Goal: Task Accomplishment & Management: Use online tool/utility

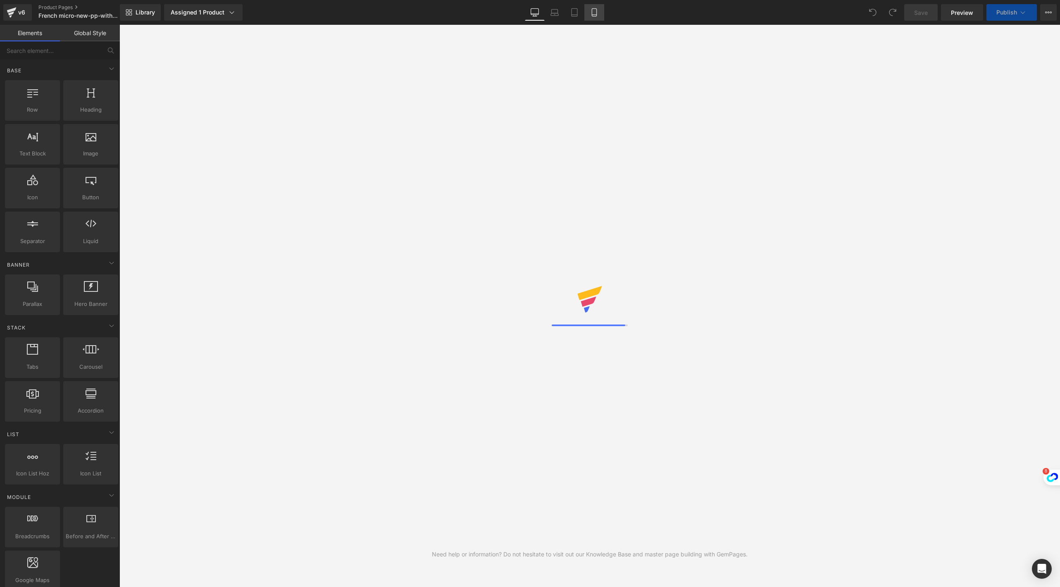
click at [596, 16] on icon at bounding box center [594, 12] width 8 height 8
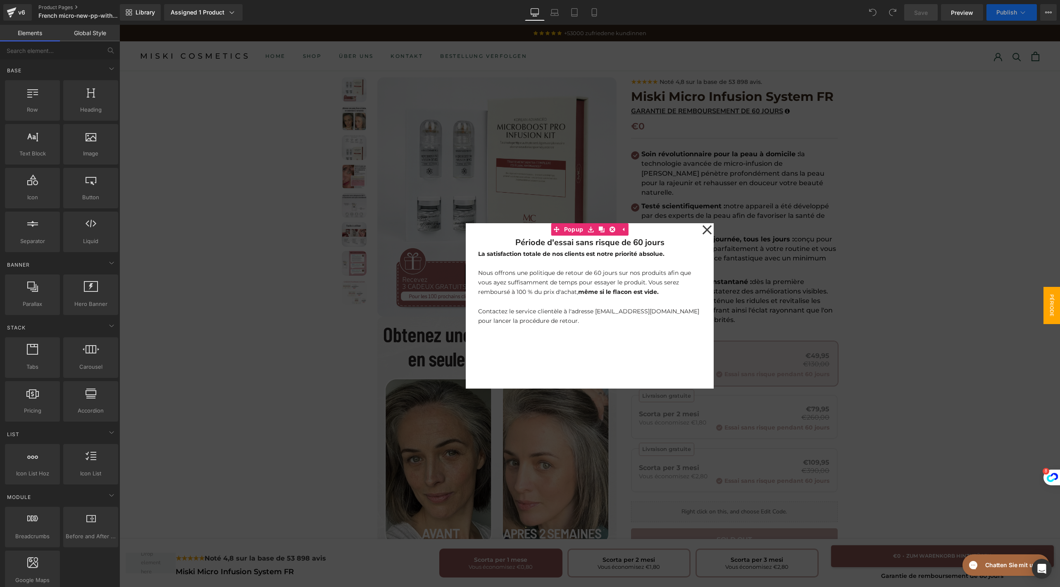
click at [702, 228] on icon at bounding box center [707, 229] width 10 height 41
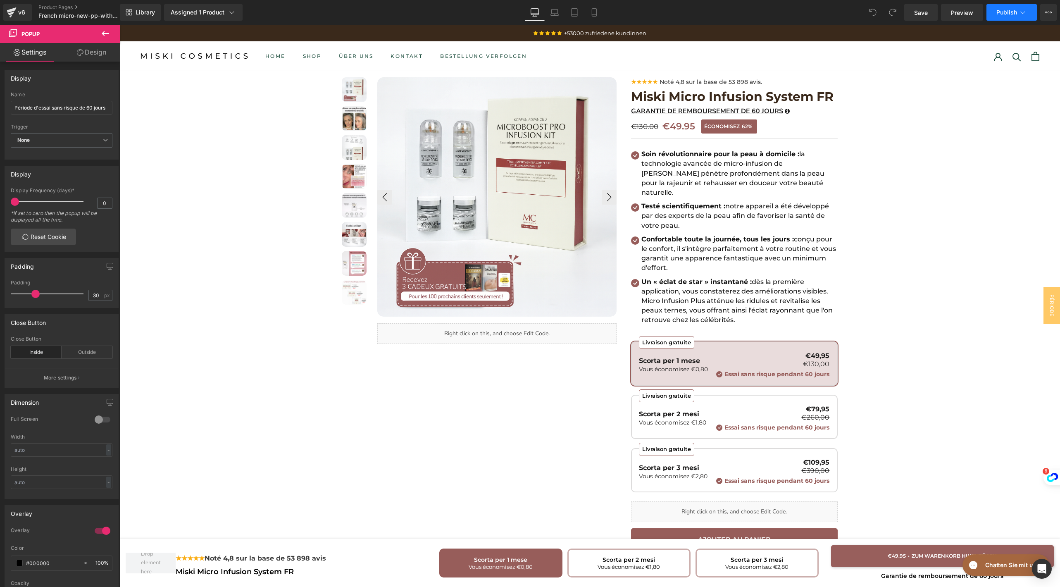
click at [1011, 14] on span "Publish" at bounding box center [1006, 12] width 21 height 7
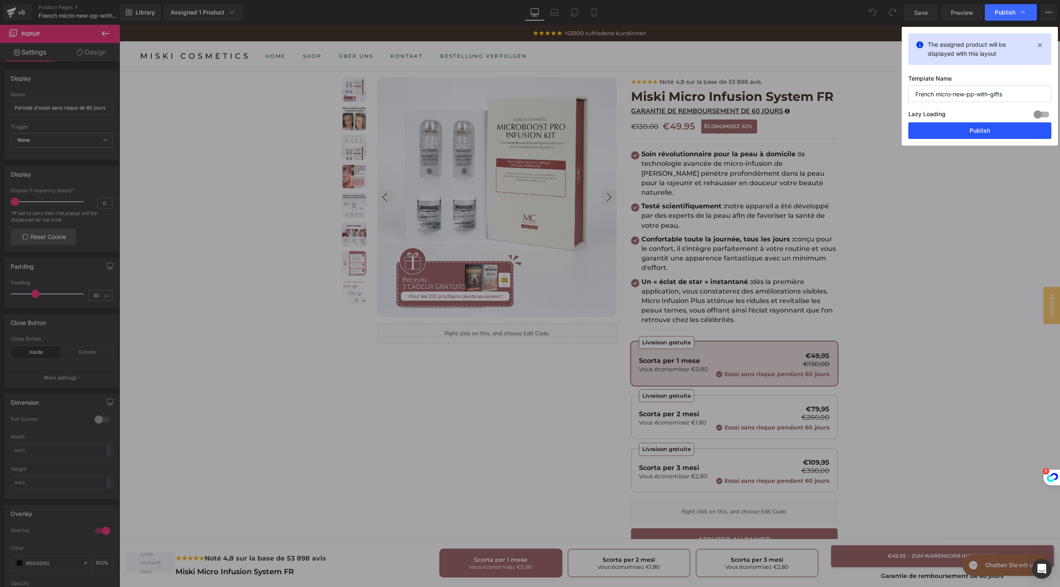
click at [948, 130] on button "Publish" at bounding box center [979, 130] width 143 height 17
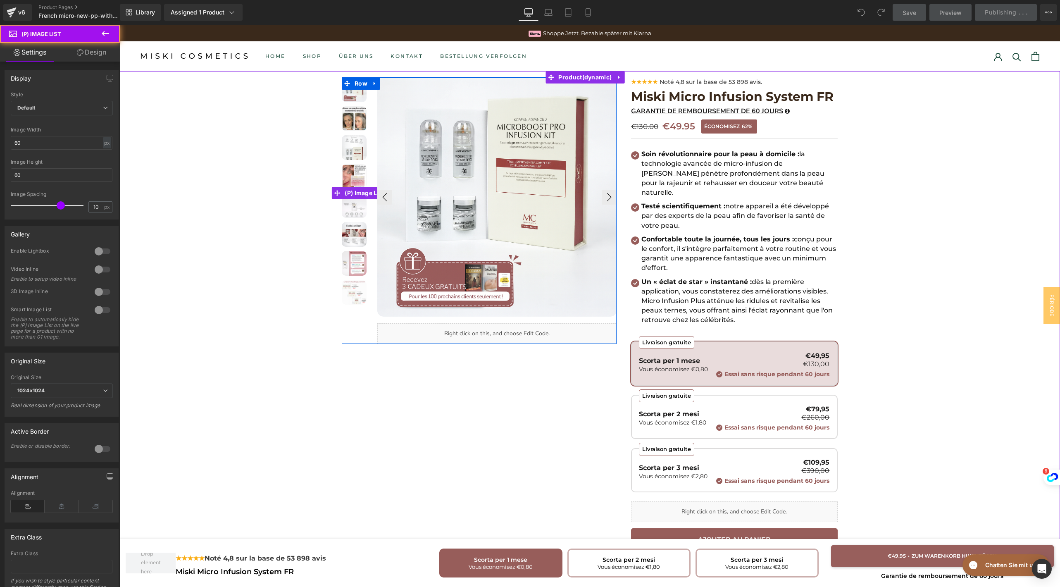
click at [342, 114] on img at bounding box center [354, 118] width 25 height 25
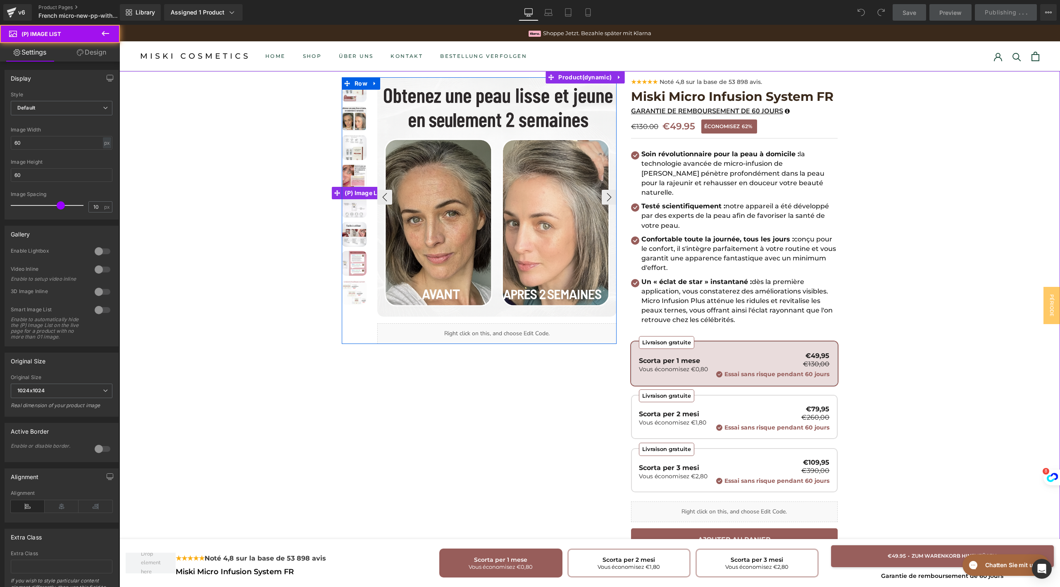
click at [358, 150] on img at bounding box center [354, 147] width 25 height 25
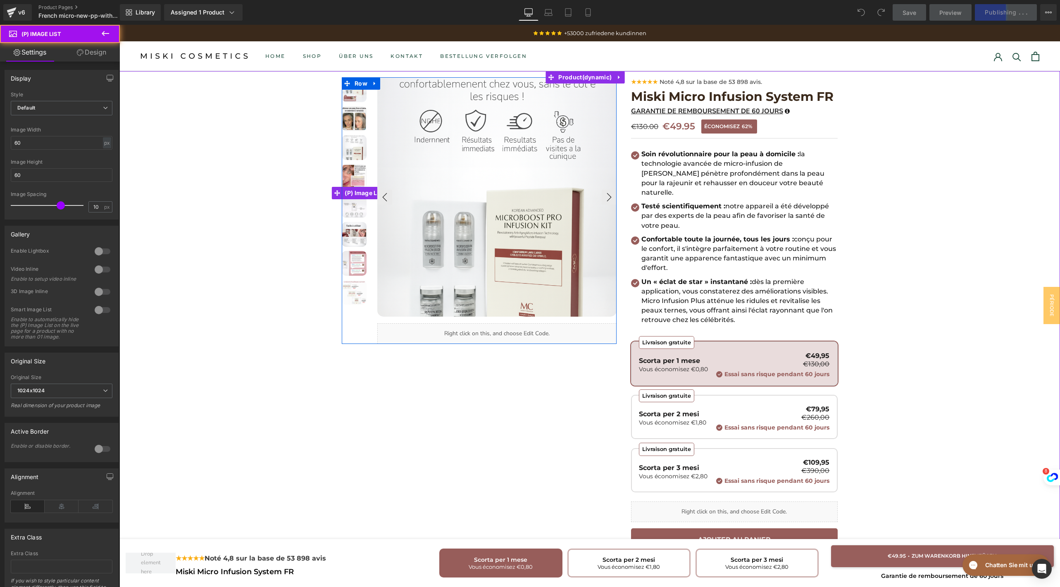
click at [357, 179] on img at bounding box center [354, 176] width 25 height 25
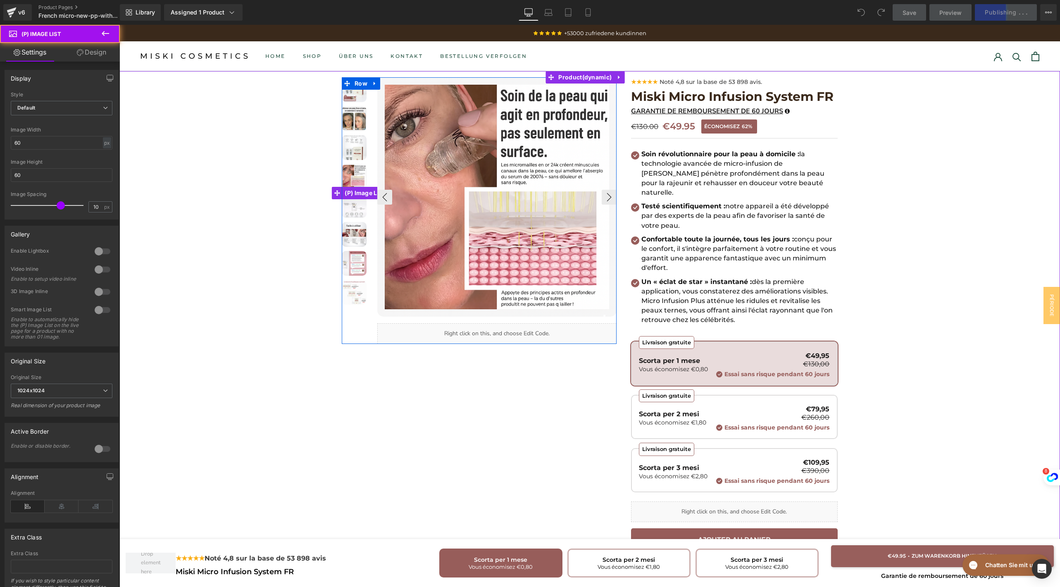
click at [353, 208] on img at bounding box center [354, 205] width 25 height 25
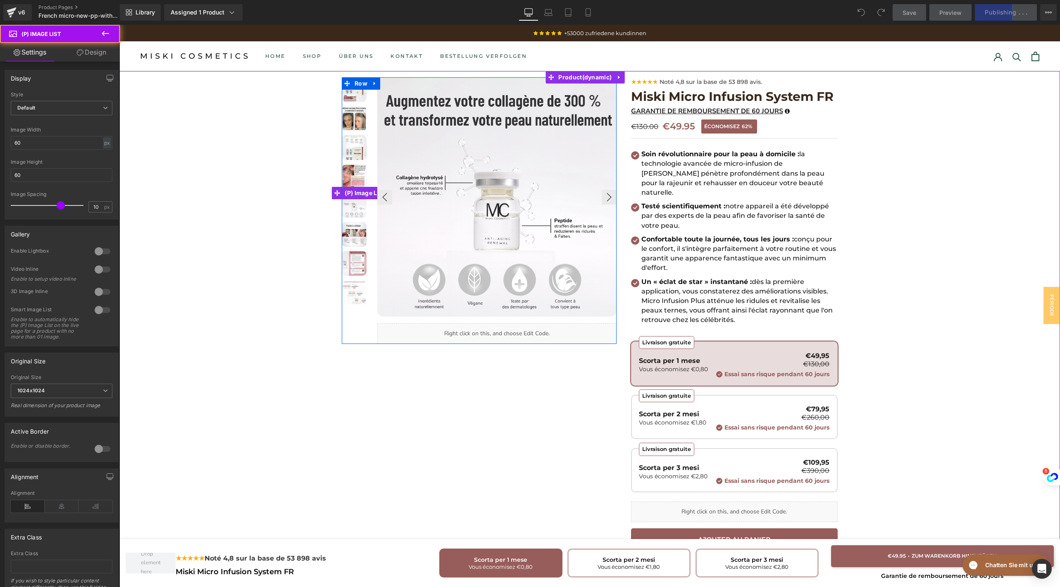
click at [350, 231] on img at bounding box center [354, 234] width 25 height 25
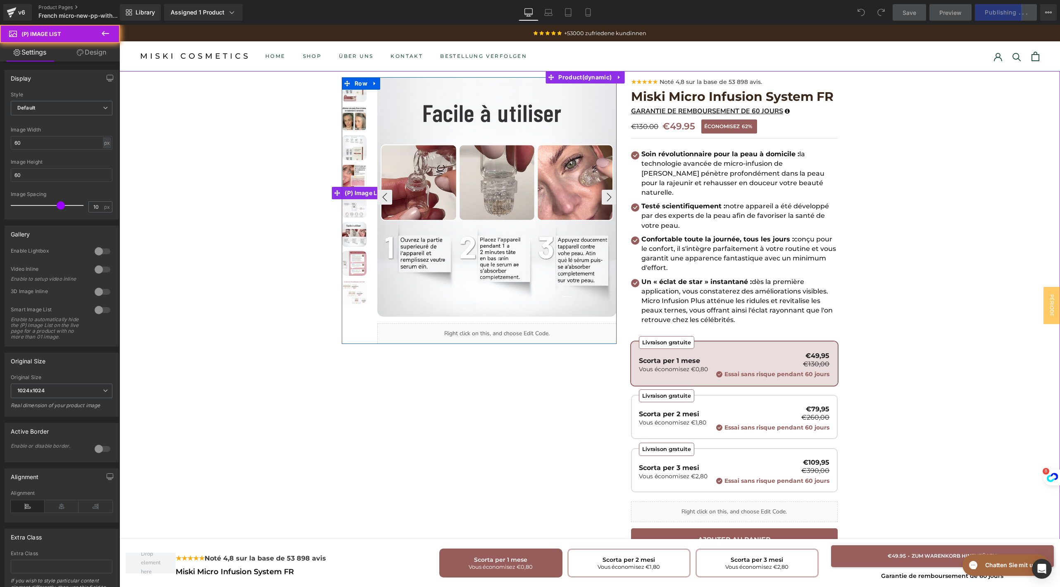
click at [349, 256] on img at bounding box center [354, 263] width 25 height 25
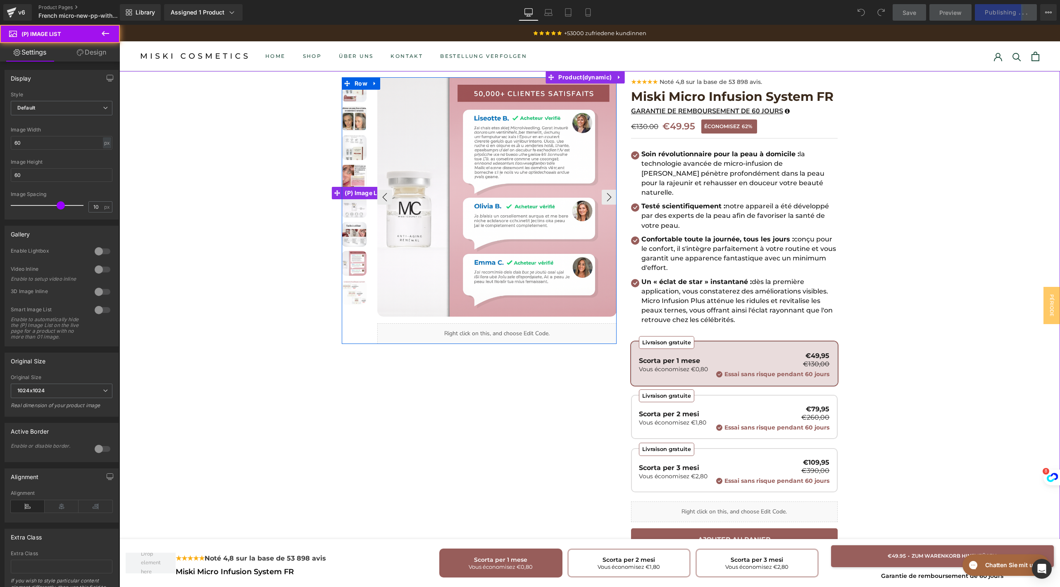
click at [347, 287] on img at bounding box center [354, 292] width 25 height 25
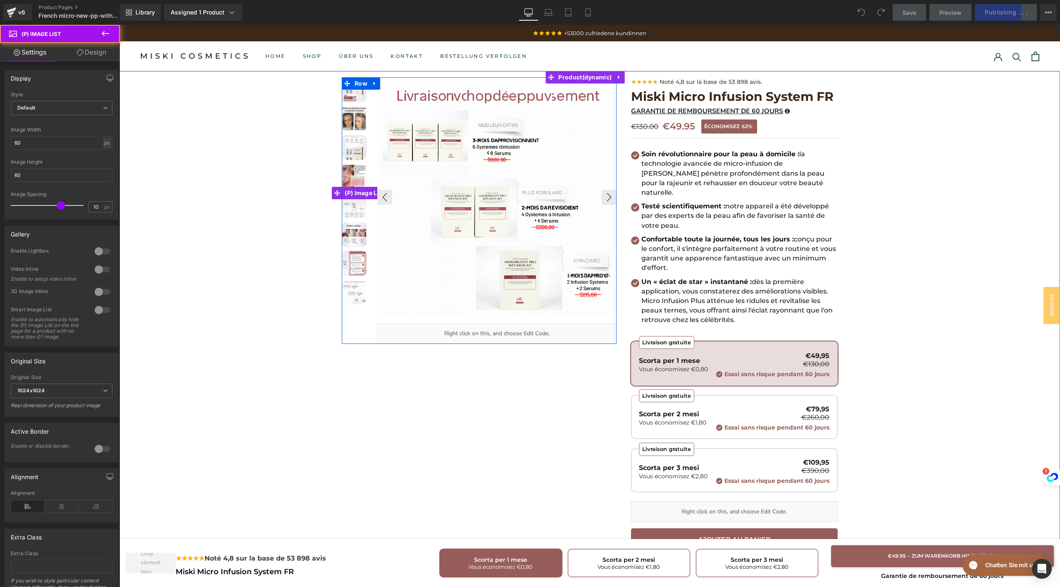
click at [348, 133] on link at bounding box center [356, 120] width 29 height 29
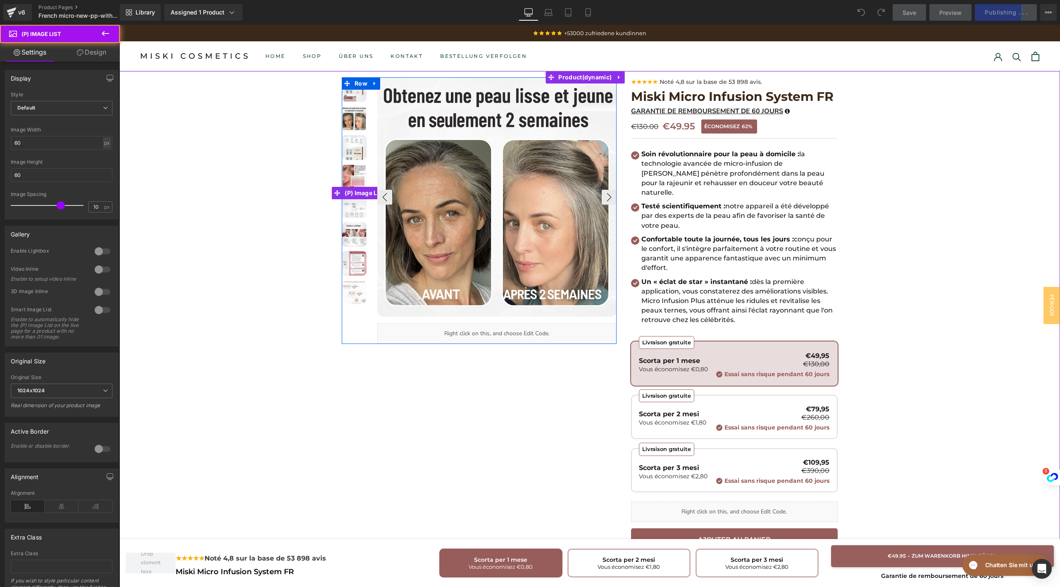
click at [343, 149] on img at bounding box center [354, 147] width 25 height 25
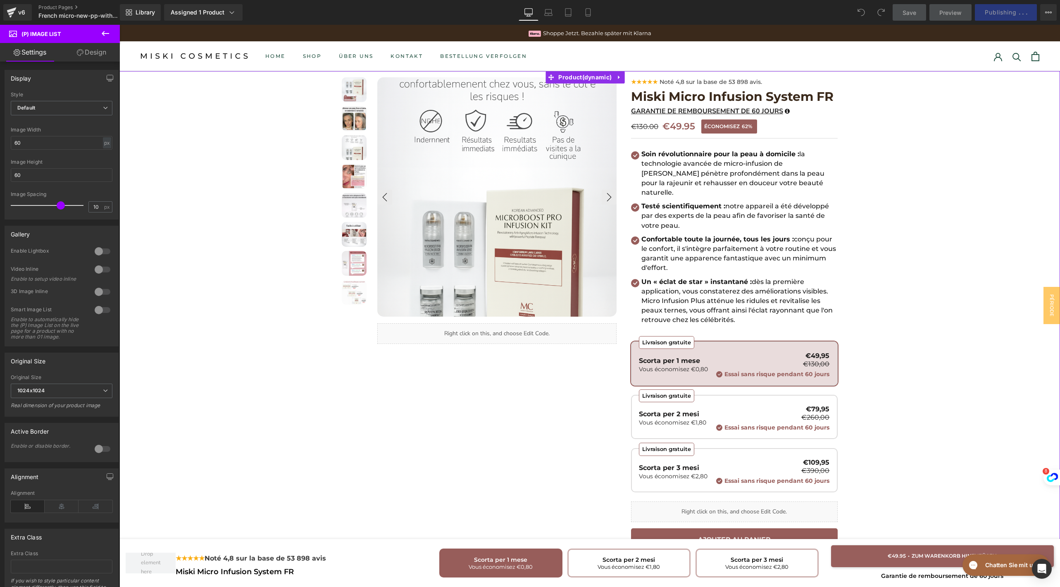
click at [876, 319] on div at bounding box center [589, 418] width 940 height 695
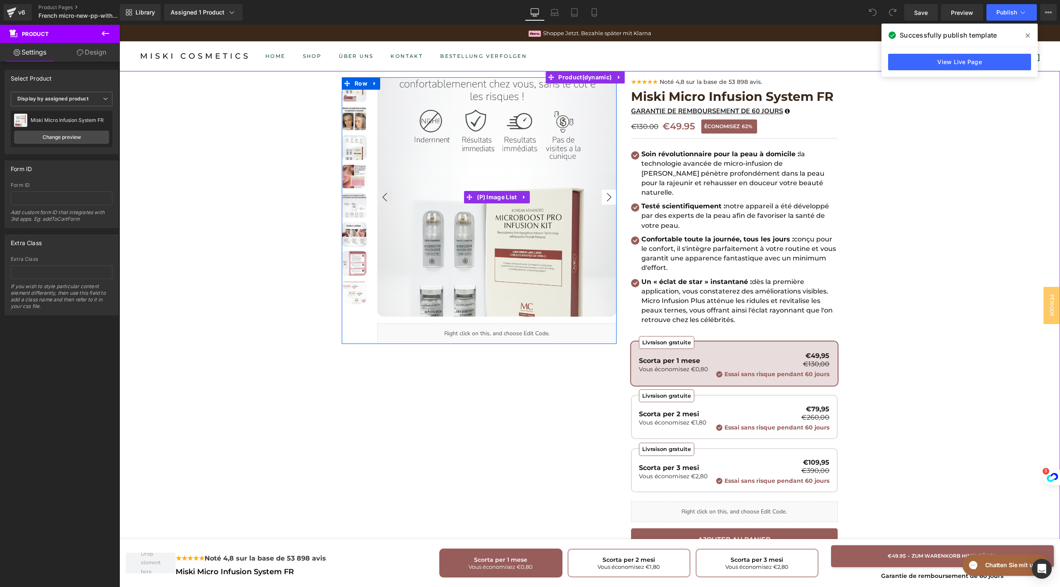
click at [602, 202] on button "›" at bounding box center [609, 197] width 15 height 15
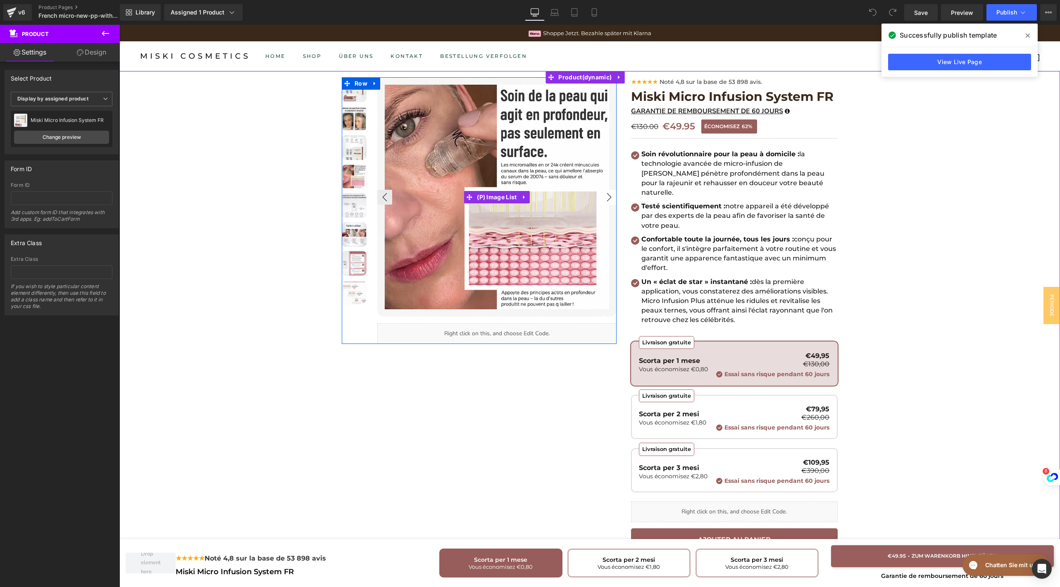
click at [602, 202] on button "›" at bounding box center [609, 197] width 15 height 15
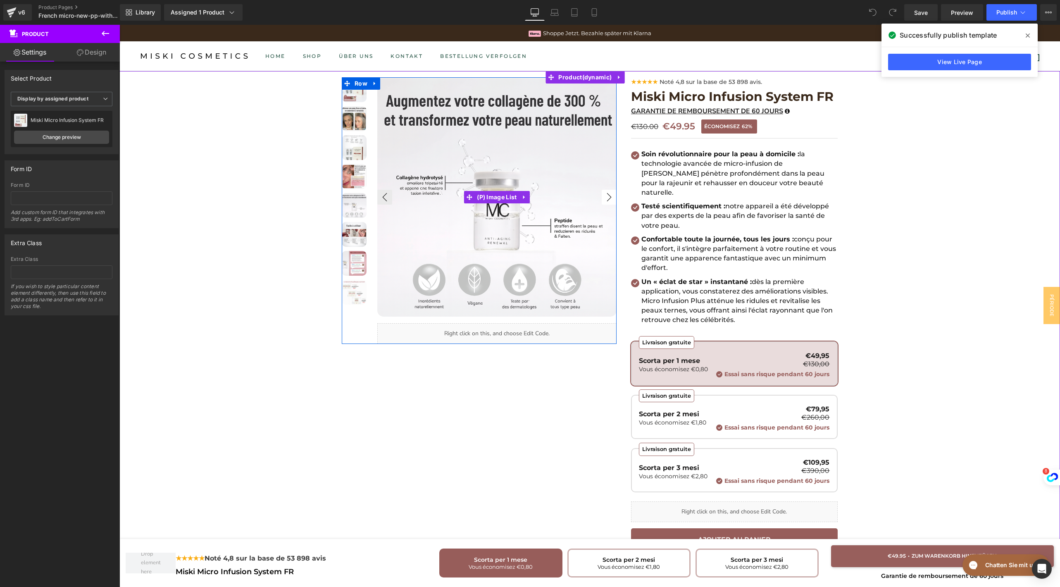
click at [602, 202] on button "›" at bounding box center [609, 197] width 15 height 15
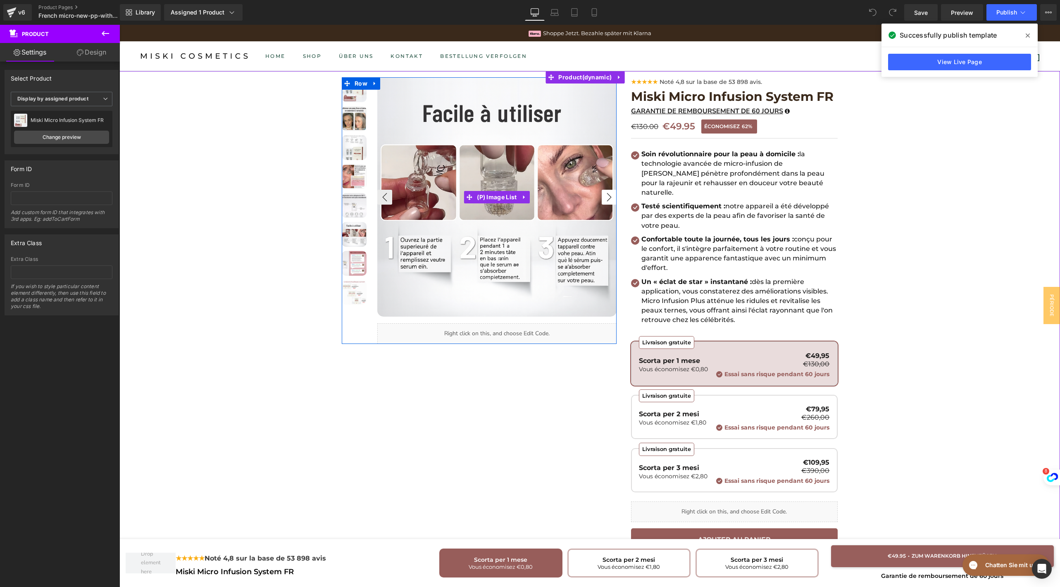
click at [602, 202] on button "›" at bounding box center [609, 197] width 15 height 15
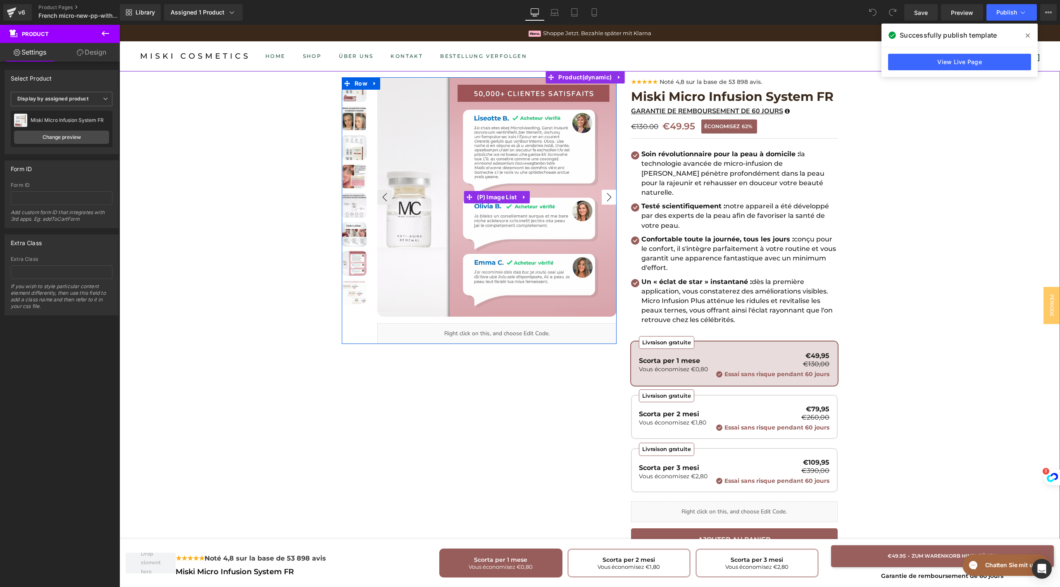
click at [602, 202] on button "›" at bounding box center [609, 197] width 15 height 15
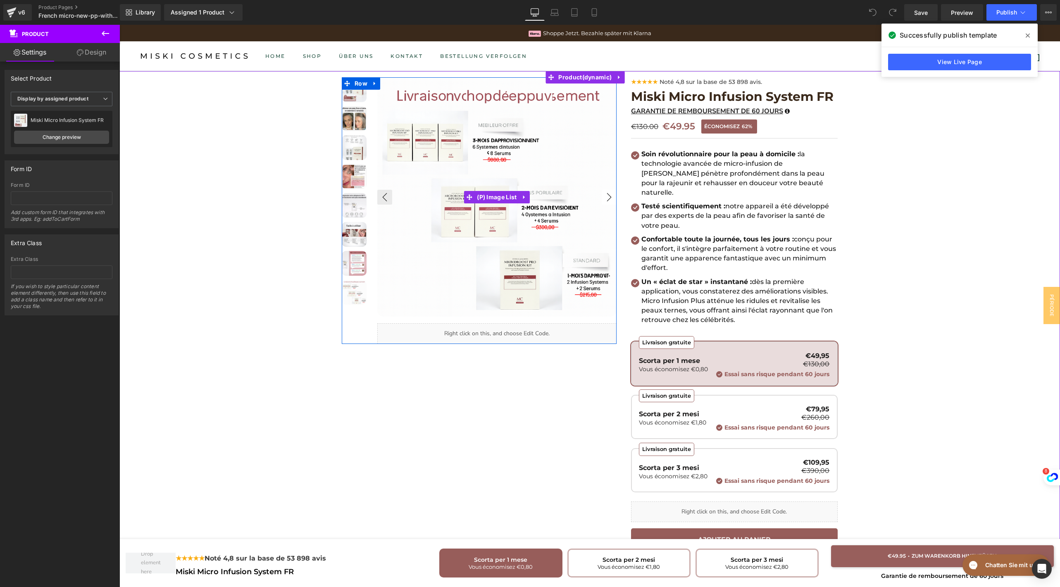
click at [602, 202] on button "›" at bounding box center [609, 197] width 15 height 15
click at [602, 198] on button "›" at bounding box center [609, 197] width 15 height 15
click at [377, 196] on button "‹" at bounding box center [384, 197] width 15 height 15
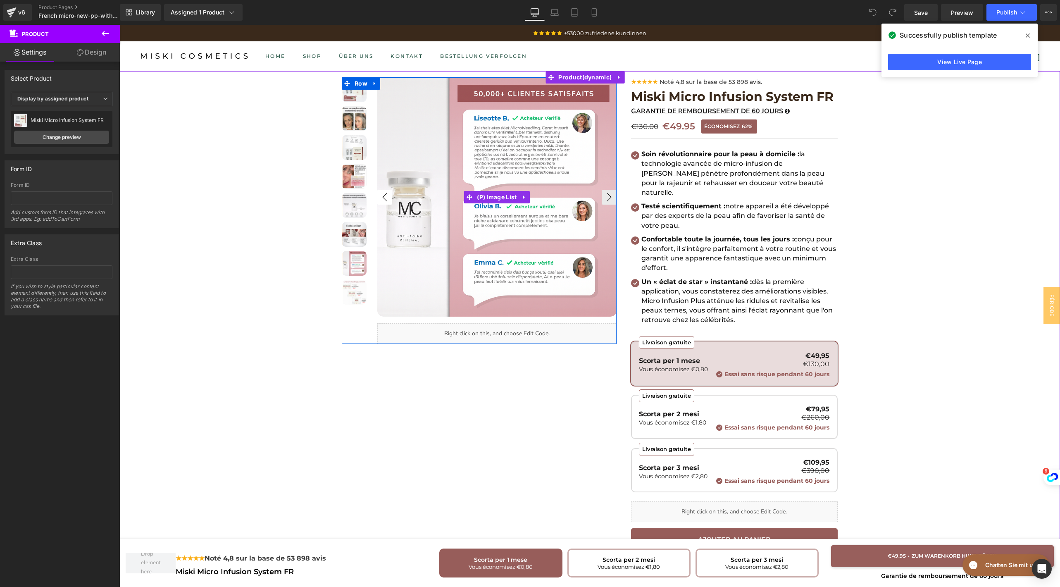
click at [377, 196] on button "‹" at bounding box center [384, 197] width 15 height 15
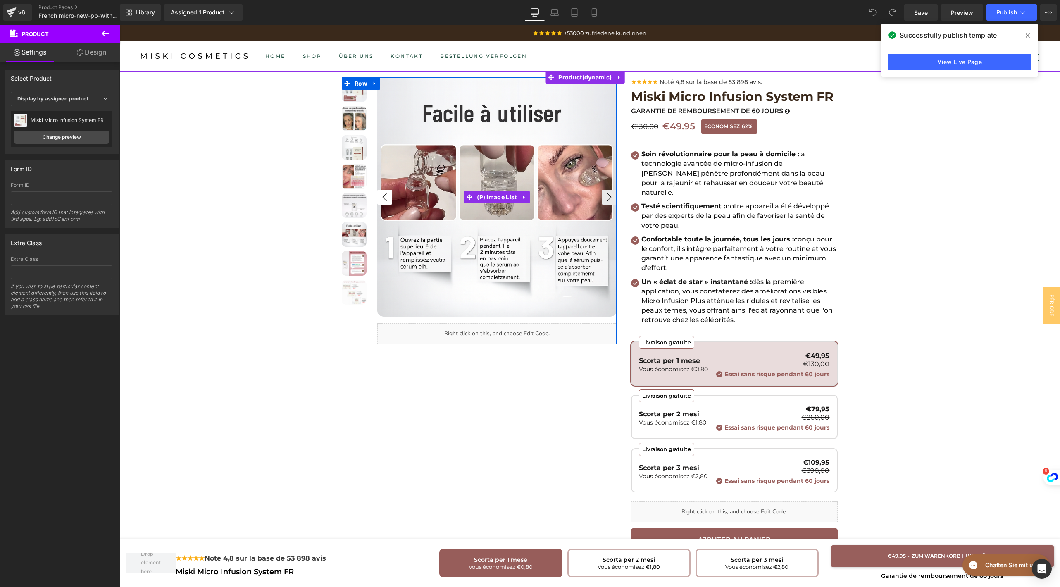
click at [377, 196] on button "‹" at bounding box center [384, 197] width 15 height 15
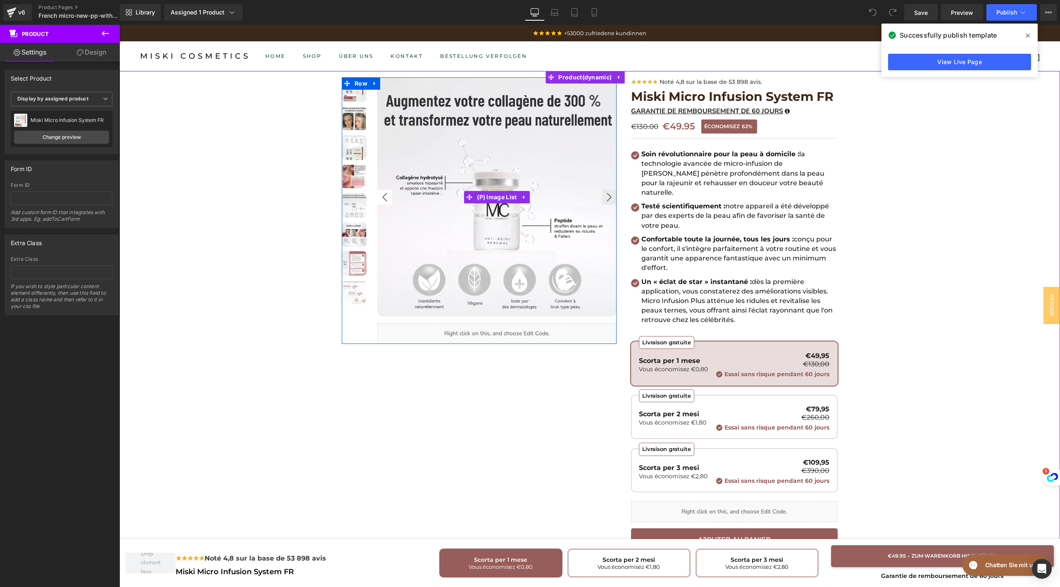
click at [377, 196] on button "‹" at bounding box center [384, 197] width 15 height 15
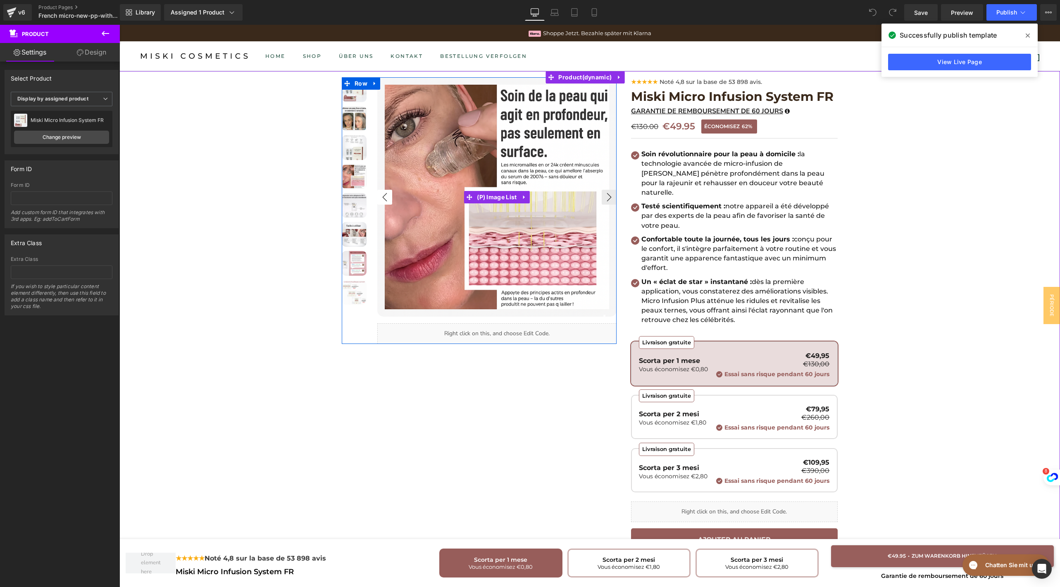
click at [377, 196] on button "‹" at bounding box center [384, 197] width 15 height 15
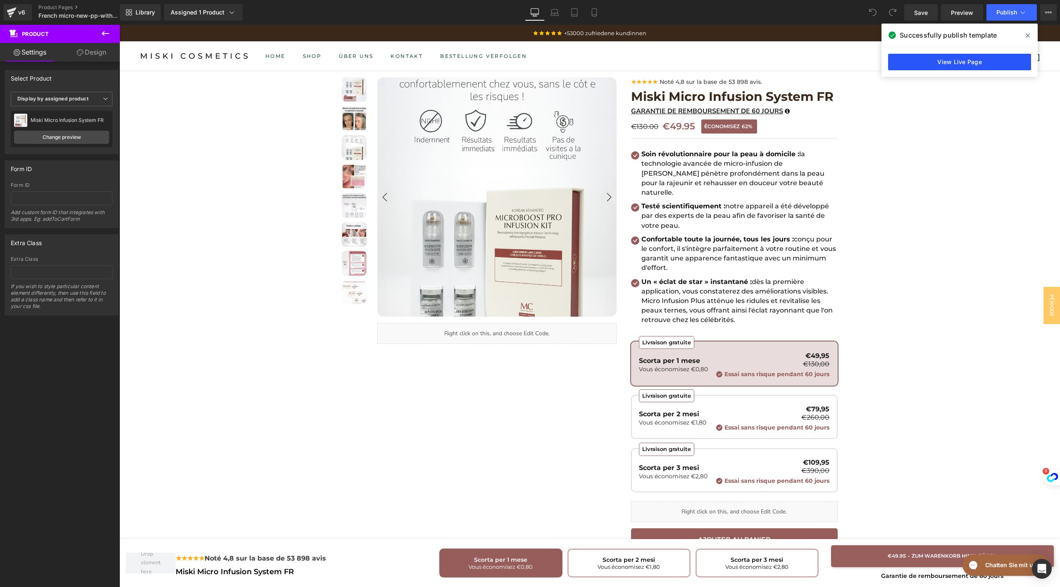
click at [975, 62] on link "View Live Page" at bounding box center [959, 62] width 143 height 17
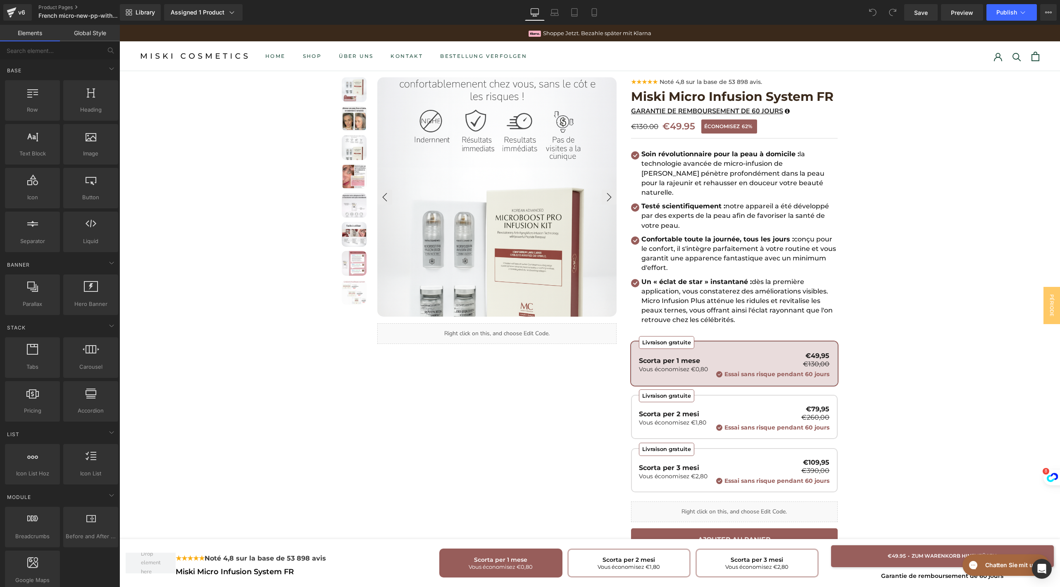
click at [1010, 25] on div "Shoppe Jetzt. Bezahle später mit Klarna +53000 zufriedene kundinnen" at bounding box center [589, 33] width 940 height 17
click at [1010, 21] on div "Library Assigned 1 Product Product Preview Miski Micro Infusion System FR Manag…" at bounding box center [590, 12] width 940 height 25
click at [1010, 17] on button "Publish" at bounding box center [1011, 12] width 50 height 17
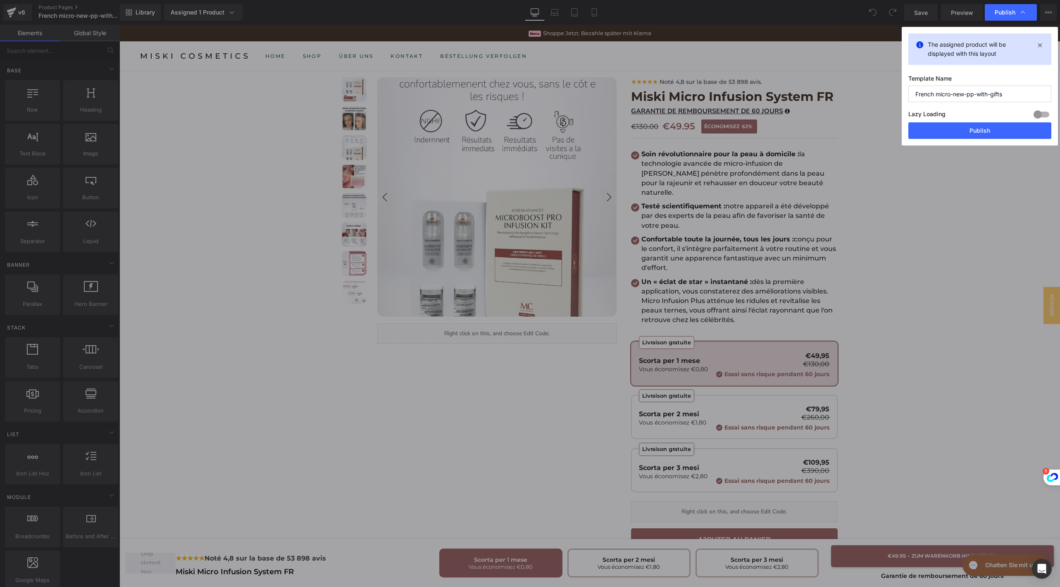
click at [950, 120] on div "Lazy Loading Build Upgrade plan to unlock" at bounding box center [979, 116] width 143 height 14
click at [943, 129] on button "Publish" at bounding box center [979, 130] width 143 height 17
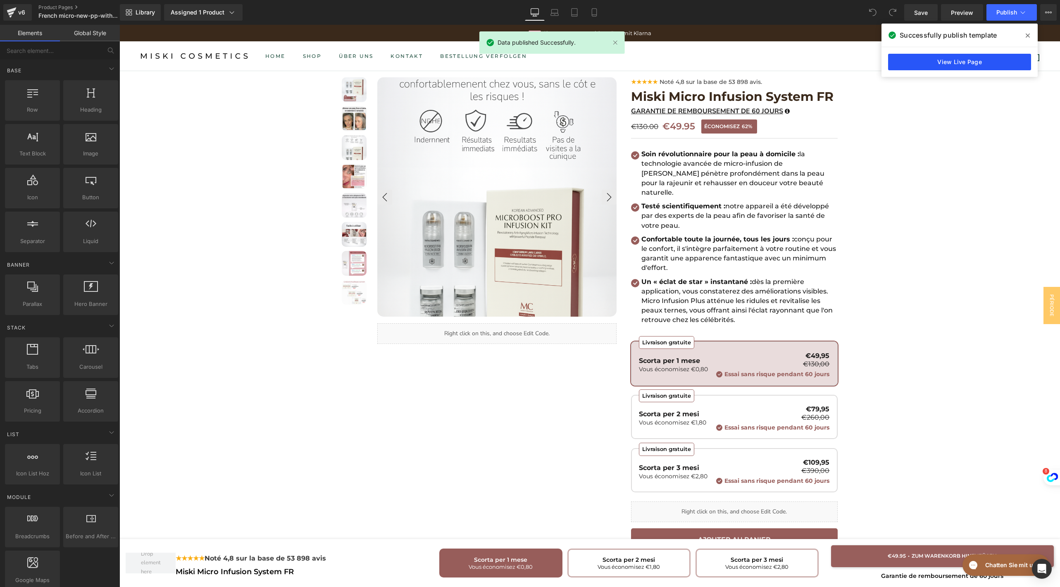
click at [938, 55] on link "View Live Page" at bounding box center [959, 62] width 143 height 17
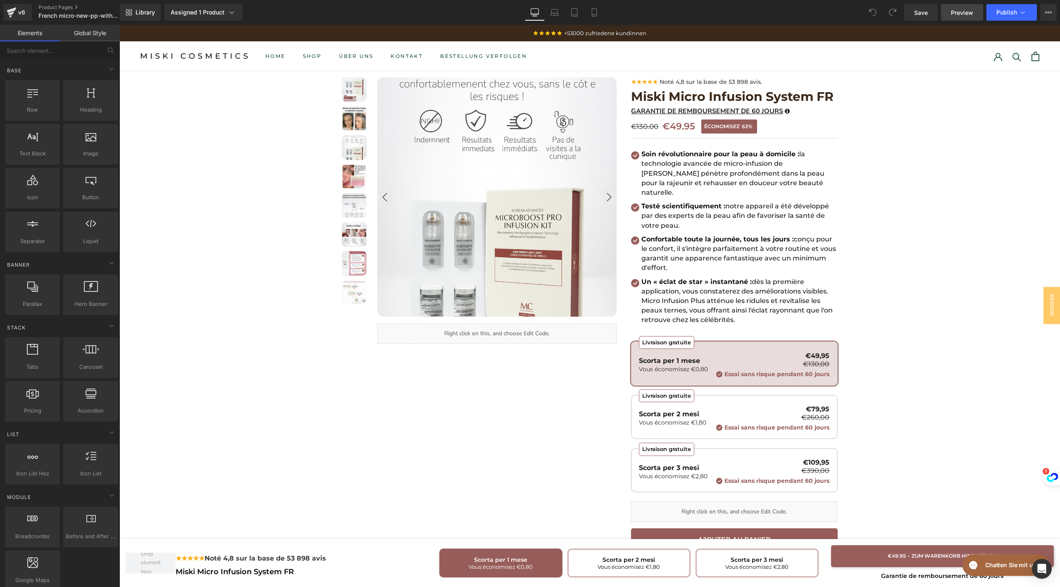
click at [965, 12] on span "Preview" at bounding box center [962, 12] width 22 height 9
click at [9, 7] on icon at bounding box center [12, 12] width 10 height 21
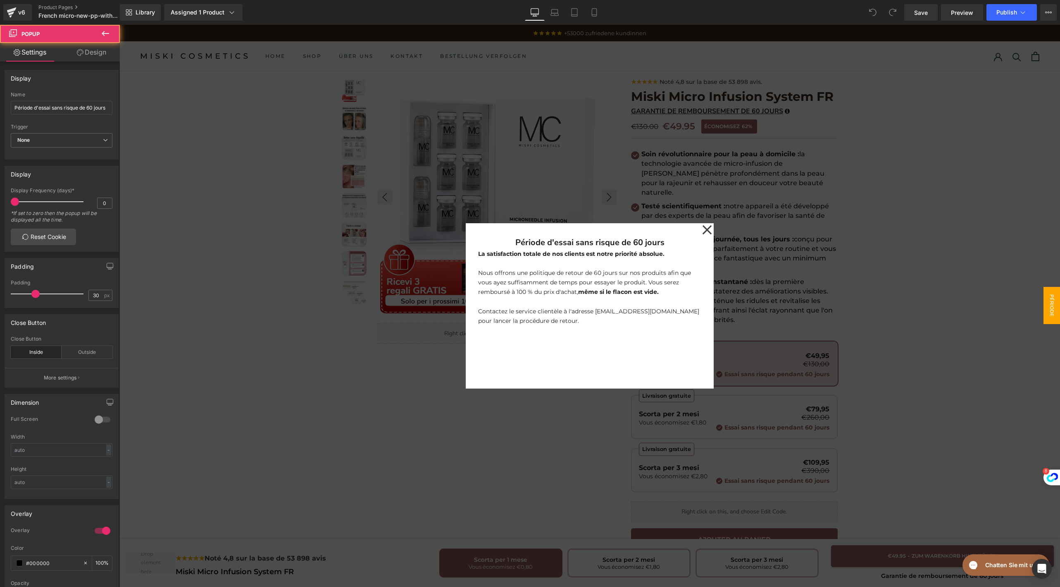
click at [702, 233] on icon at bounding box center [707, 229] width 10 height 41
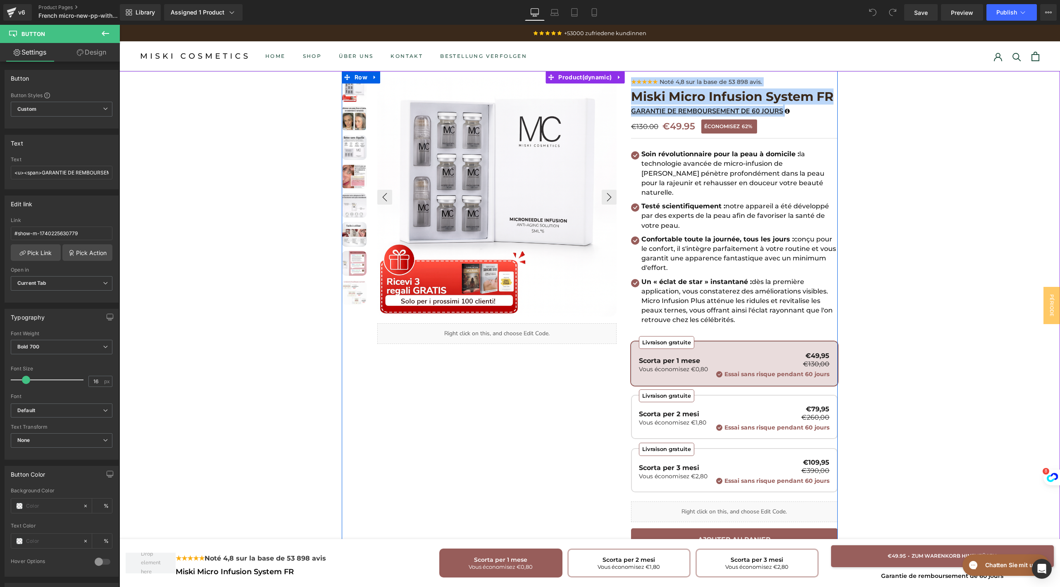
drag, startPoint x: 800, startPoint y: 112, endPoint x: 626, endPoint y: 109, distance: 174.0
click at [626, 109] on div at bounding box center [590, 418] width 496 height 695
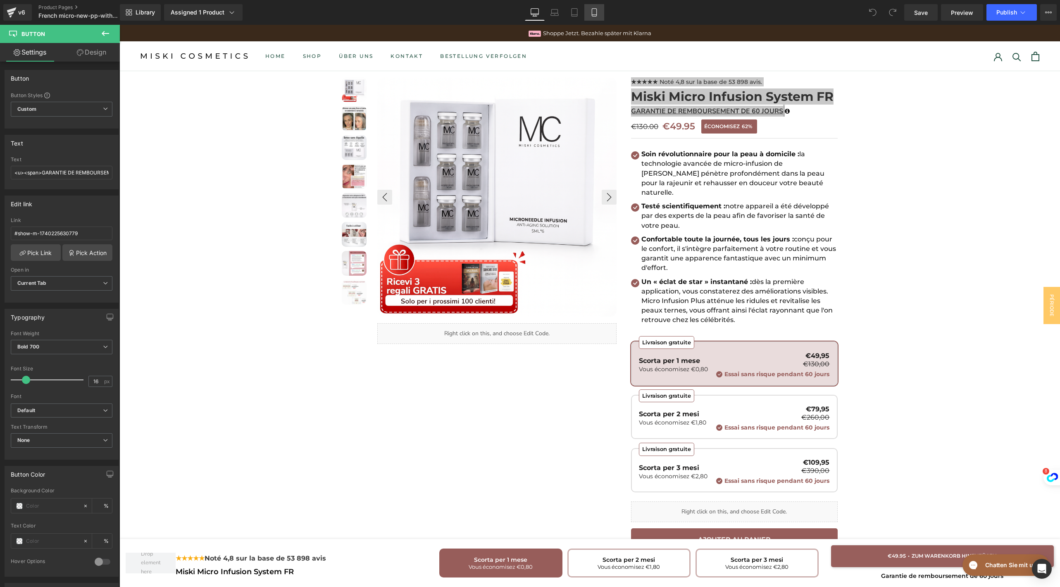
click at [594, 16] on icon at bounding box center [594, 13] width 5 height 8
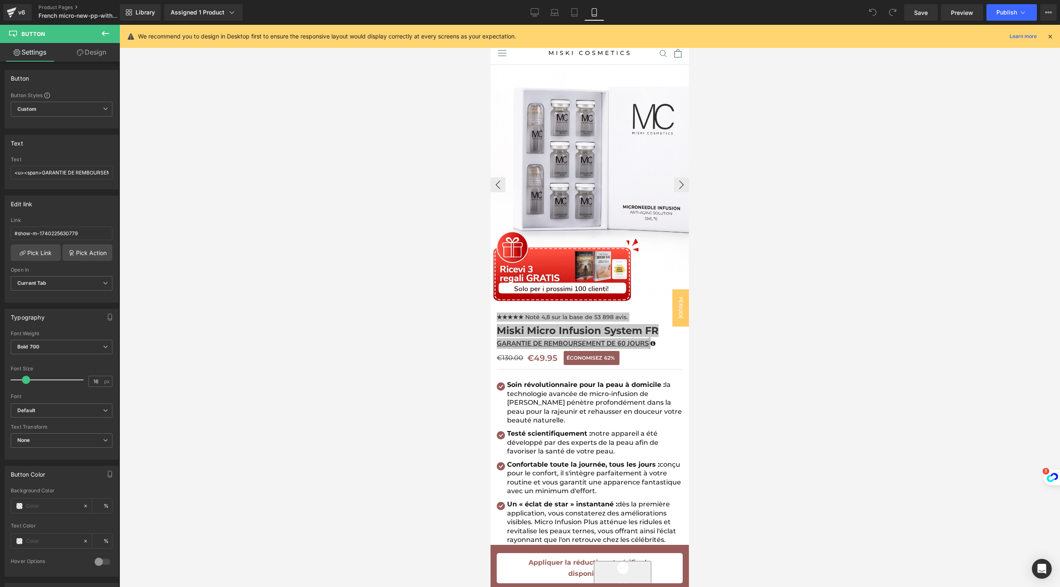
scroll to position [123, 0]
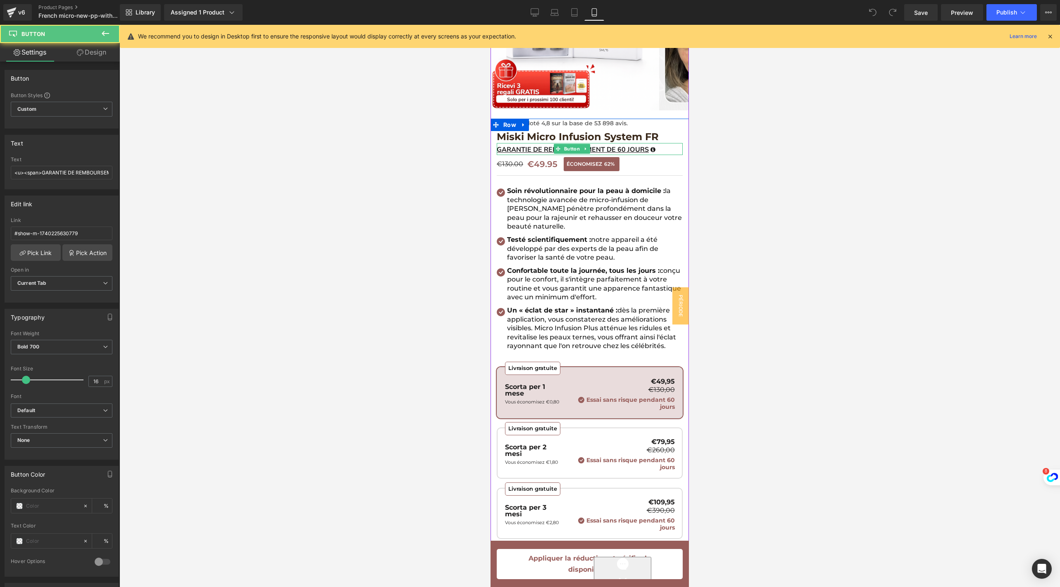
click at [657, 145] on div "GARANTIE DE REMBOURSEMENT DE 60 JOURS" at bounding box center [590, 149] width 186 height 12
click at [657, 149] on div "GARANTIE DE REMBOURSEMENT DE 60 JOURS" at bounding box center [590, 149] width 186 height 12
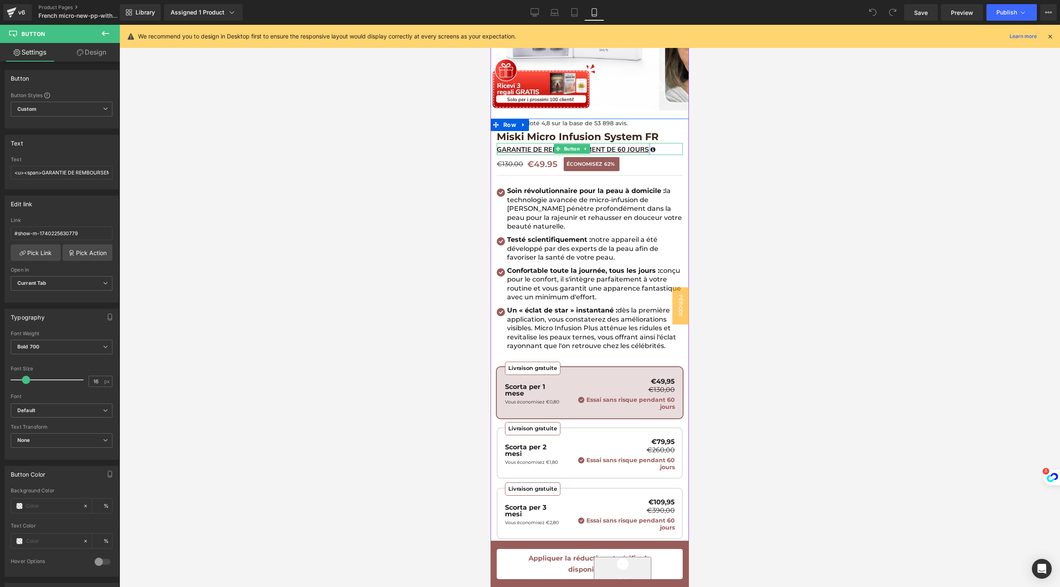
click at [657, 149] on div "GARANTIE DE REMBOURSEMENT DE 60 JOURS" at bounding box center [590, 149] width 186 height 12
click at [497, 148] on div at bounding box center [498, 149] width 2 height 12
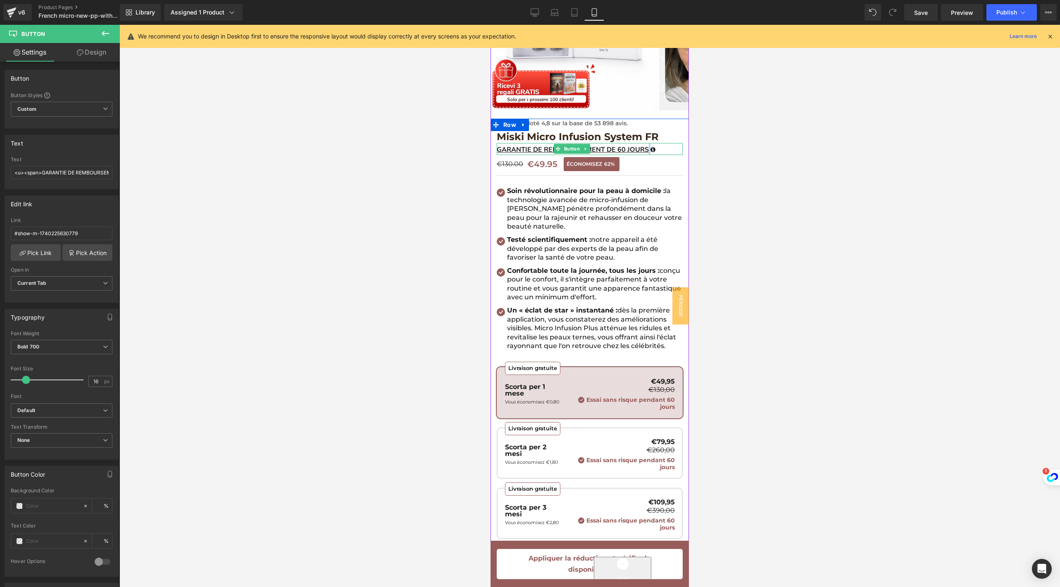
click at [497, 148] on div at bounding box center [498, 149] width 2 height 12
click at [505, 148] on span "GARANTIE DE REMBOURSEMENT DE 60 JOURS" at bounding box center [573, 149] width 152 height 9
click at [490, 25] on div at bounding box center [490, 25] width 0 height 0
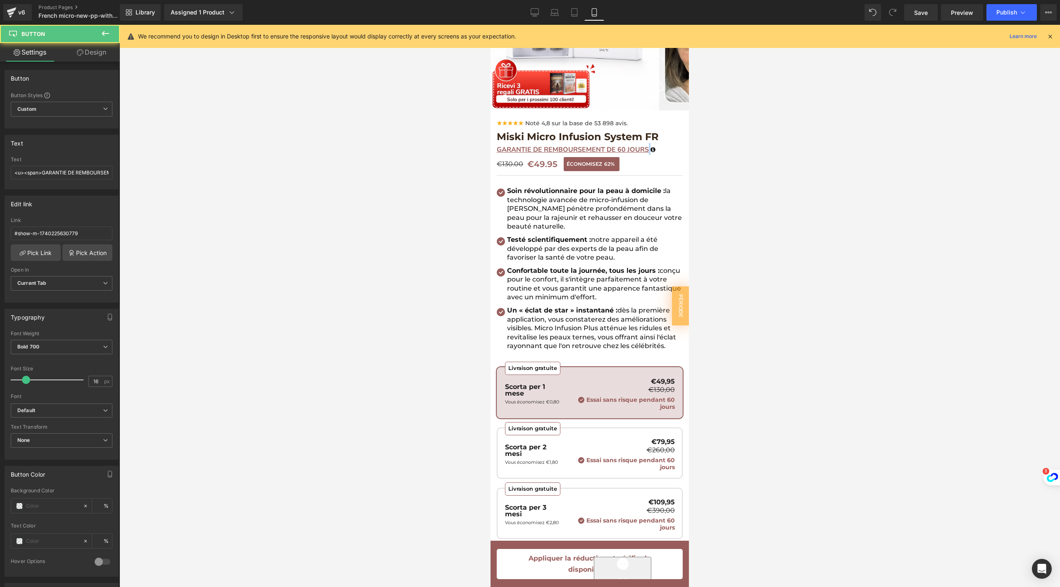
click at [505, 148] on span "GARANTIE DE REMBOURSEMENT DE 60 JOURS" at bounding box center [573, 149] width 152 height 9
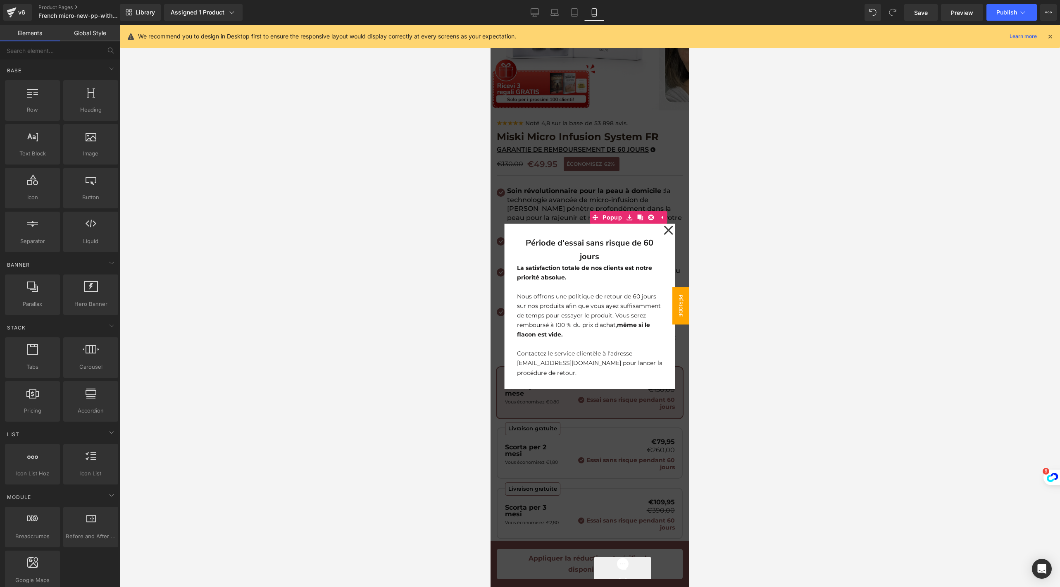
click at [571, 145] on div at bounding box center [589, 306] width 198 height 562
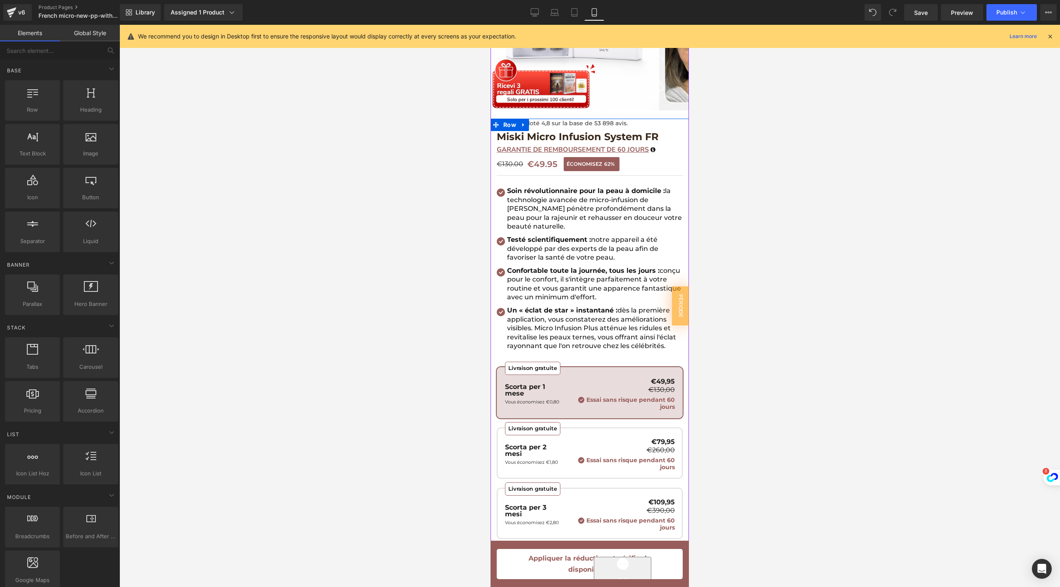
click at [618, 146] on span "GARANTIE DE REMBOURSEMENT DE 60 JOURS" at bounding box center [573, 149] width 152 height 9
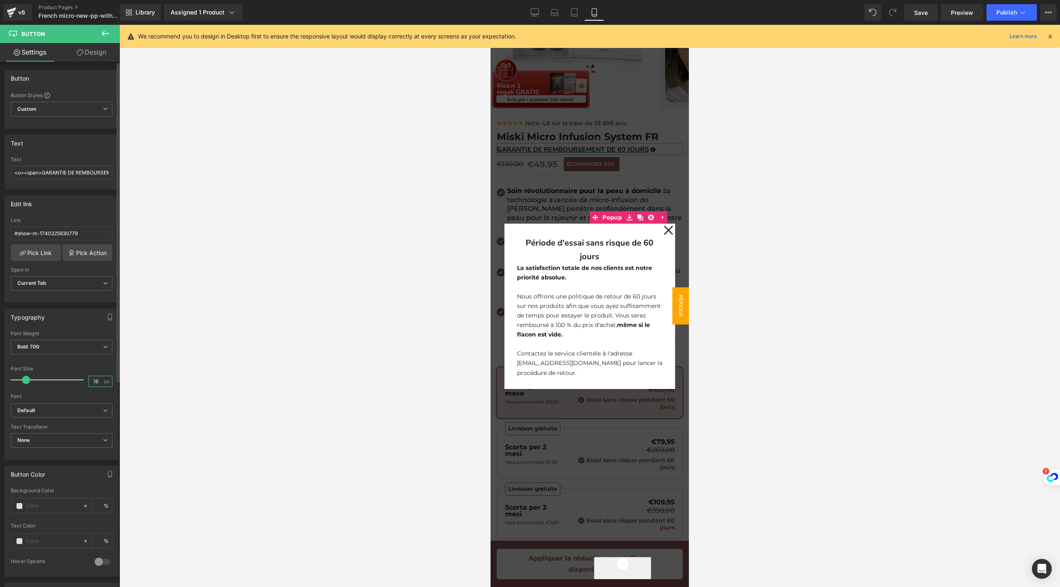
click at [95, 376] on input "16" at bounding box center [96, 381] width 14 height 10
type input "15"
click at [663, 233] on icon at bounding box center [668, 229] width 10 height 41
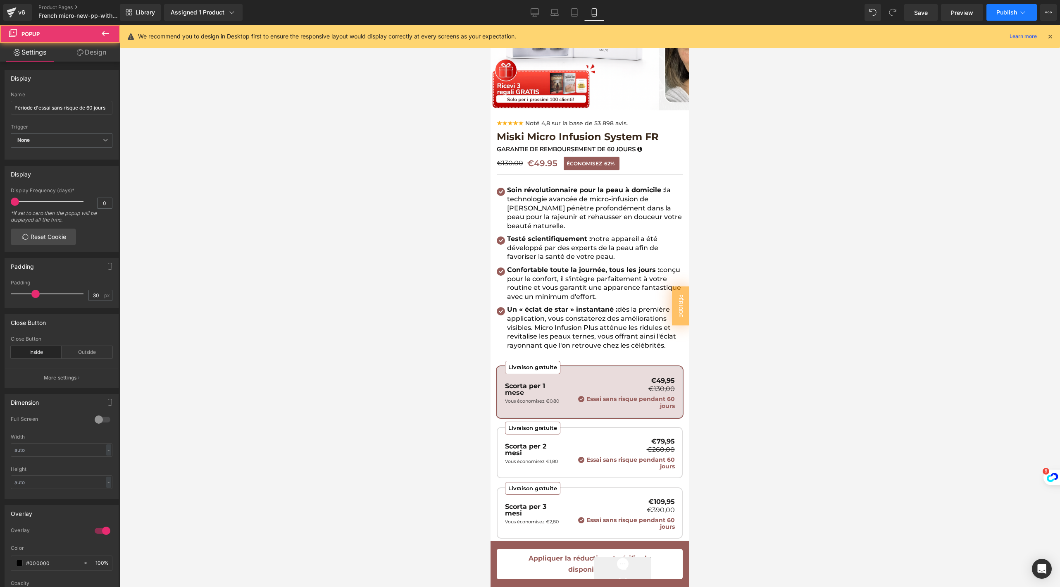
click at [1001, 16] on button "Publish" at bounding box center [1011, 12] width 50 height 17
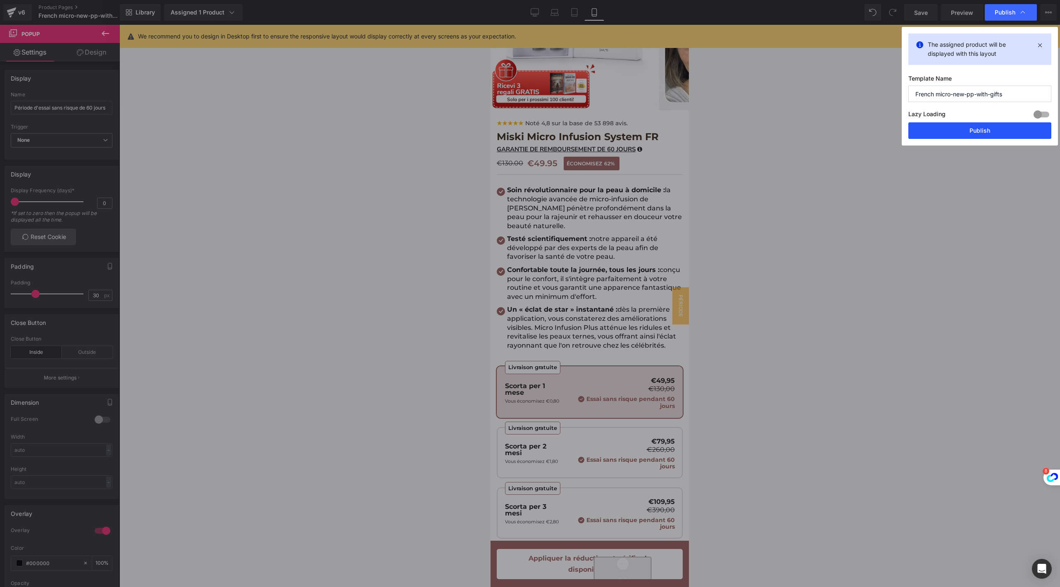
click at [952, 131] on button "Publish" at bounding box center [979, 130] width 143 height 17
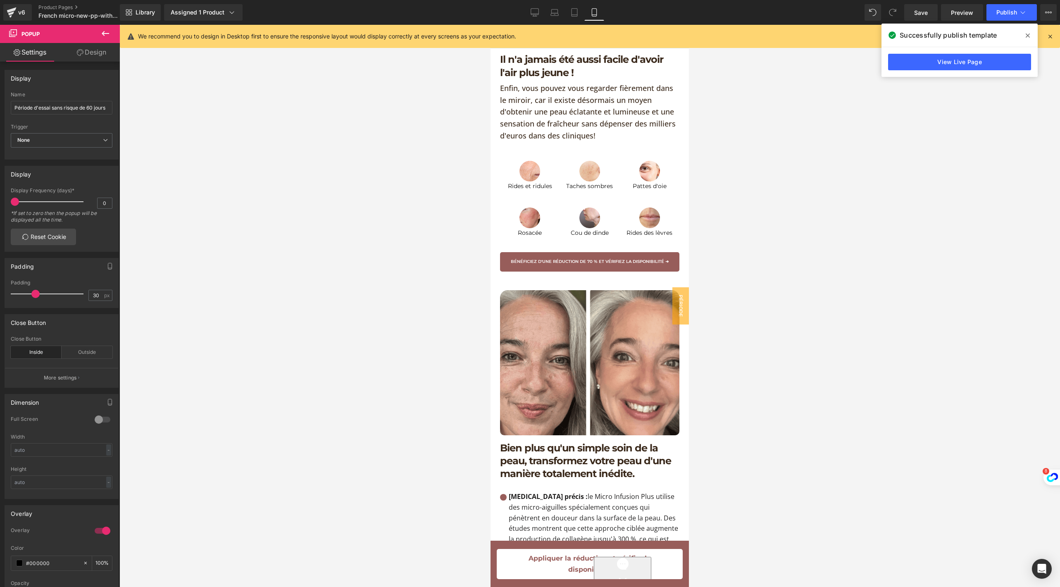
scroll to position [652, 0]
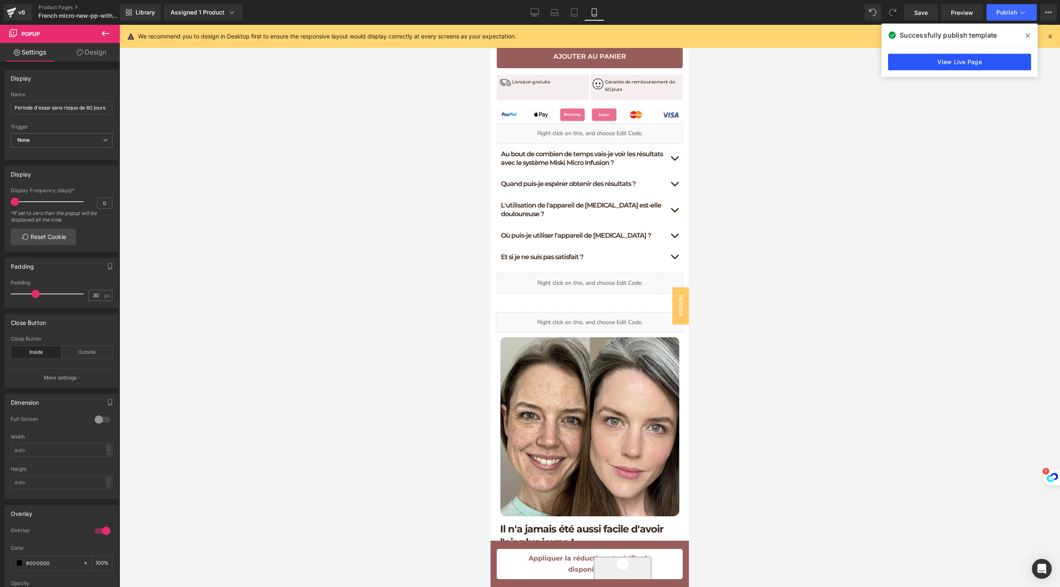
click at [939, 59] on link "View Live Page" at bounding box center [959, 62] width 143 height 17
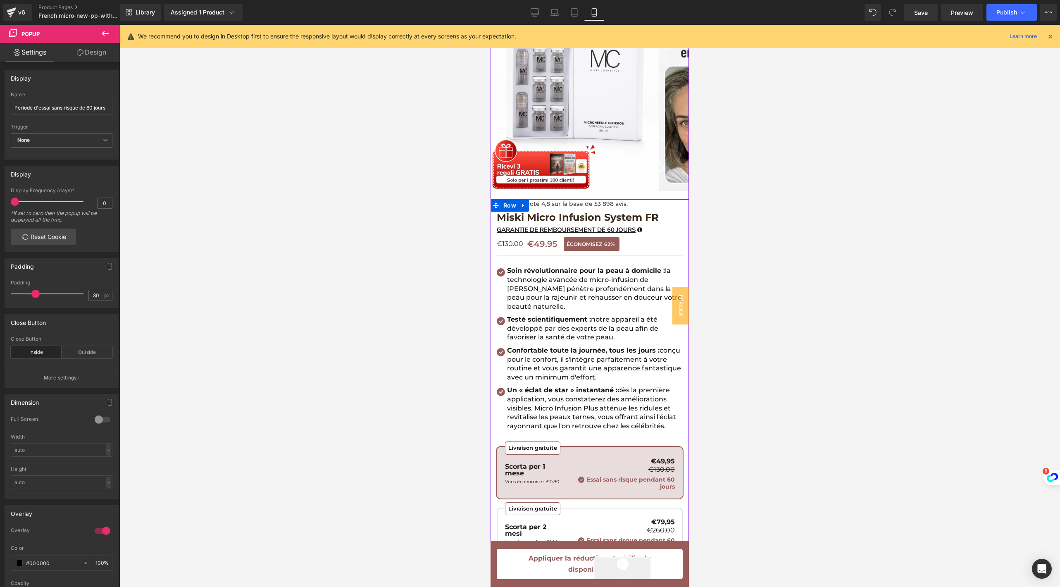
scroll to position [0, 0]
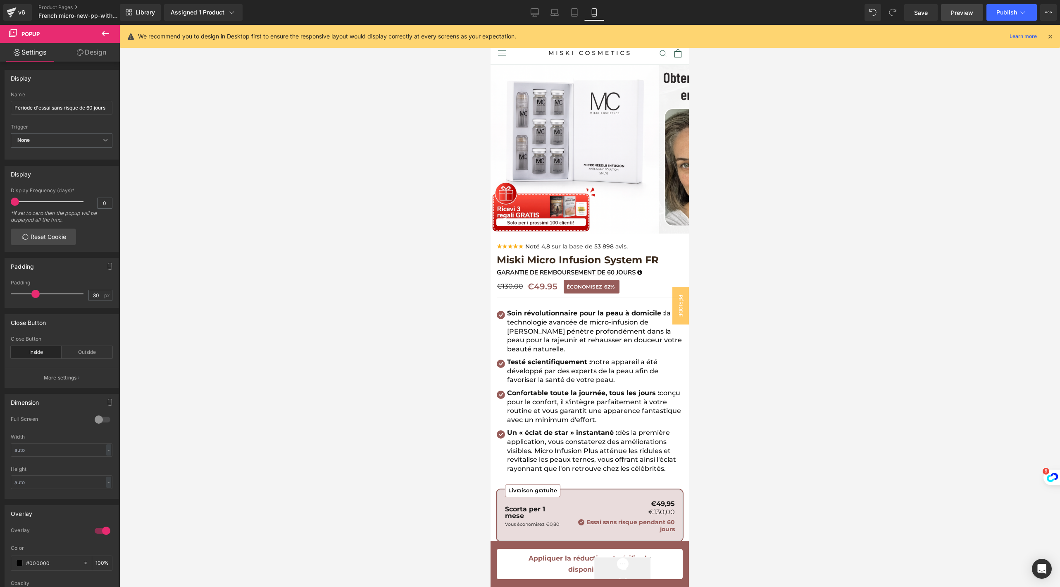
click at [973, 18] on link "Preview" at bounding box center [962, 12] width 42 height 17
